Goal: Information Seeking & Learning: Learn about a topic

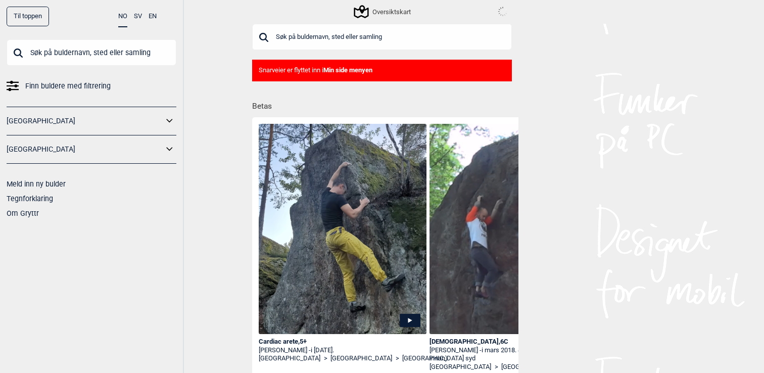
click at [350, 40] on input "text" at bounding box center [382, 37] width 260 height 26
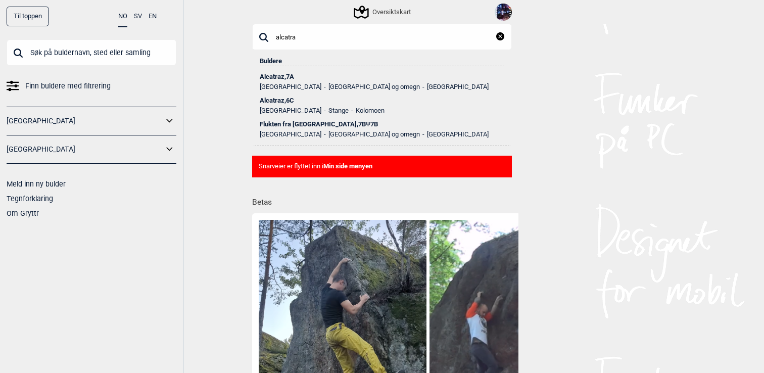
type input "alcatra"
click at [290, 74] on div "Alcatraz , 7A" at bounding box center [382, 76] width 245 height 7
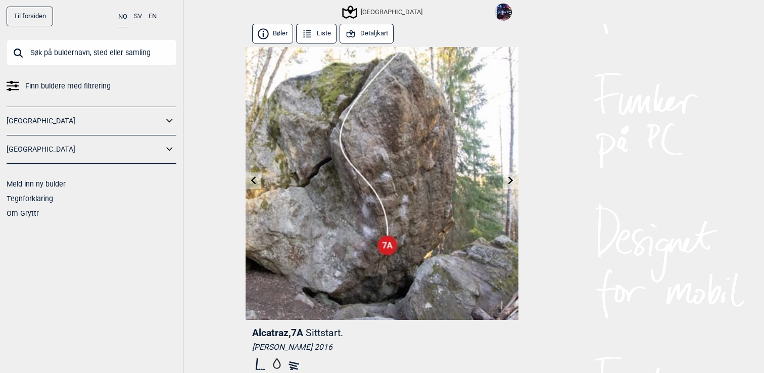
click at [380, 32] on button "Detaljkart" at bounding box center [367, 34] width 54 height 20
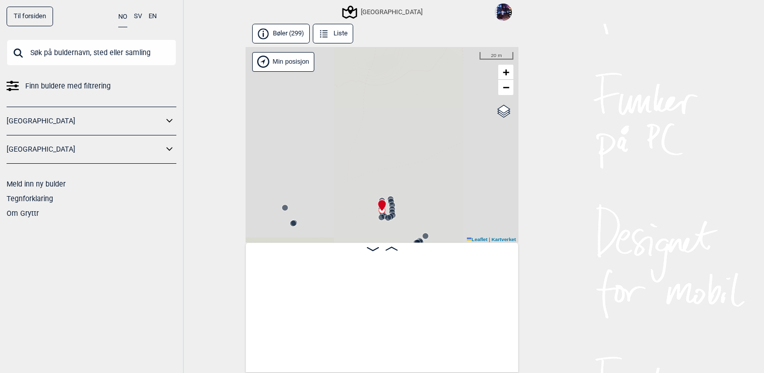
scroll to position [0, 14181]
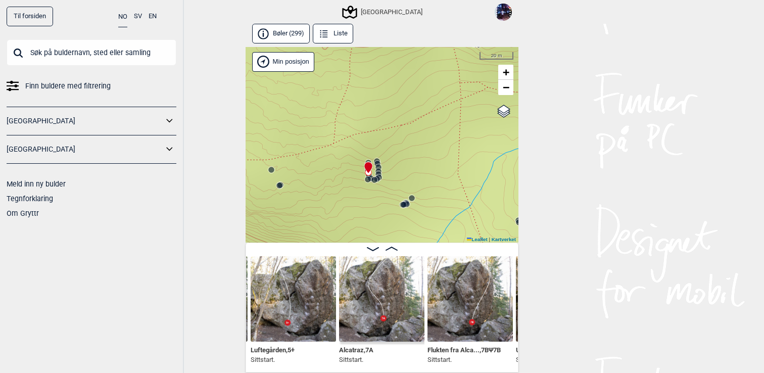
drag, startPoint x: 397, startPoint y: 169, endPoint x: 384, endPoint y: 131, distance: 40.3
click at [384, 131] on div "Speidersteinen Barnehageveggen Cowboyveggen Bølerveggen [GEOGRAPHIC_DATA]" at bounding box center [382, 145] width 273 height 196
click at [409, 206] on icon at bounding box center [407, 204] width 8 height 8
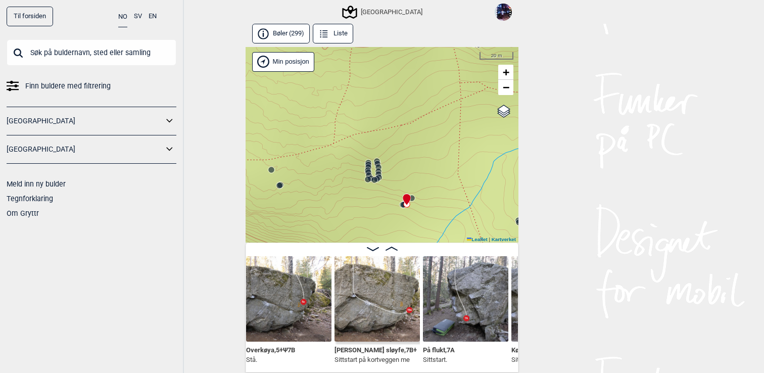
scroll to position [0, 14628]
click at [374, 307] on img at bounding box center [377, 298] width 85 height 85
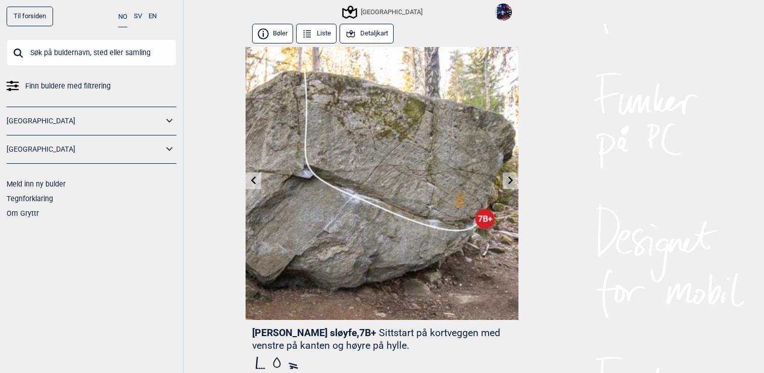
scroll to position [235, 0]
